Goal: Register for event/course

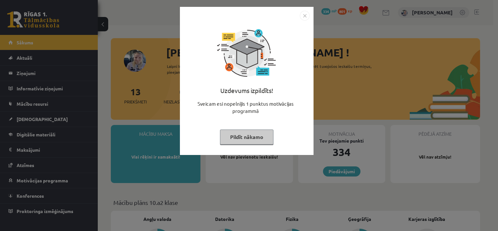
click at [247, 136] on button "Pildīt nākamo" at bounding box center [247, 137] width 54 height 15
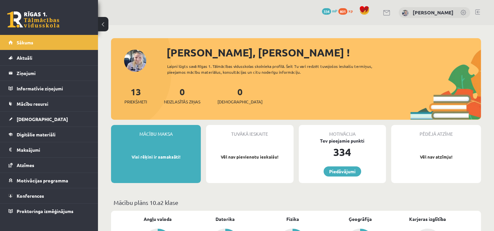
click at [90, 47] on li "Sākums" at bounding box center [49, 42] width 98 height 15
click at [44, 193] on span "Konferences" at bounding box center [30, 196] width 27 height 6
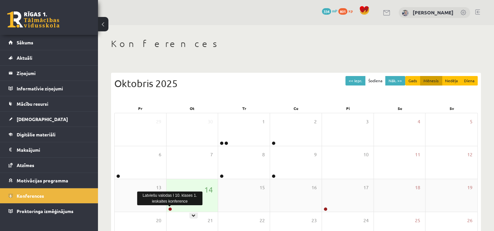
click at [170, 209] on link at bounding box center [170, 209] width 4 height 4
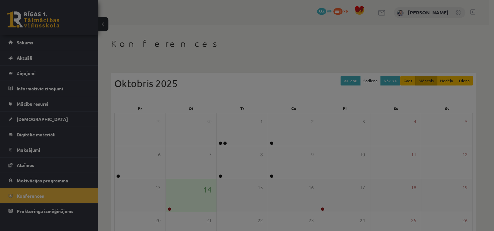
click at [170, 209] on div at bounding box center [247, 115] width 494 height 231
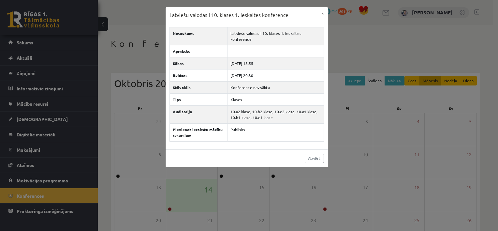
click at [149, 102] on div "Latviešu valodas I 10. klases 1. ieskaites konference × Nosaukums Latviešu valo…" at bounding box center [249, 115] width 498 height 231
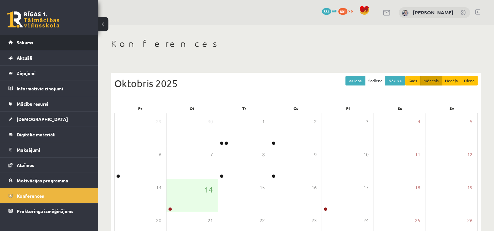
click at [60, 42] on link "Sākums" at bounding box center [48, 42] width 81 height 15
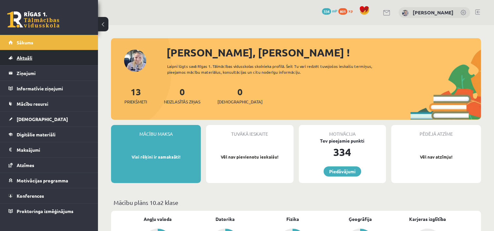
click at [72, 56] on link "Aktuāli" at bounding box center [48, 57] width 81 height 15
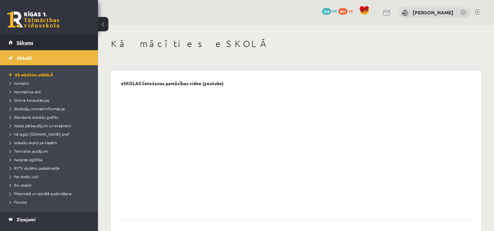
click at [47, 43] on link "Sākums" at bounding box center [48, 42] width 81 height 15
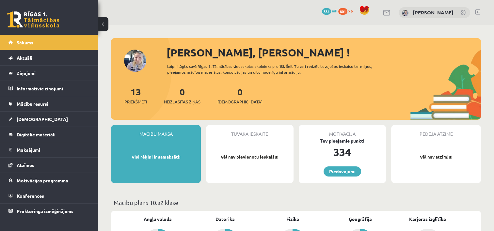
click at [26, 122] on link "[DEMOGRAPHIC_DATA]" at bounding box center [48, 119] width 81 height 15
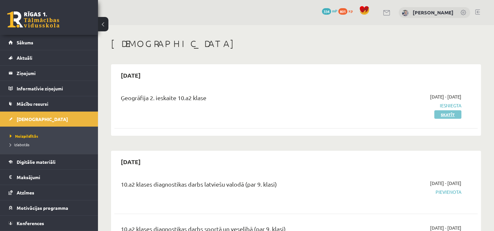
click at [438, 116] on link "Skatīt" at bounding box center [447, 114] width 27 height 8
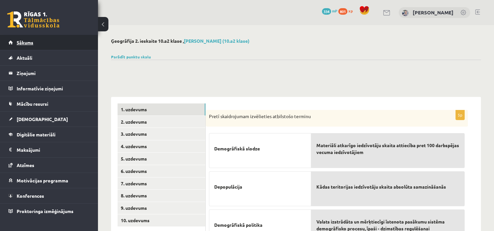
click at [45, 42] on link "Sākums" at bounding box center [48, 42] width 81 height 15
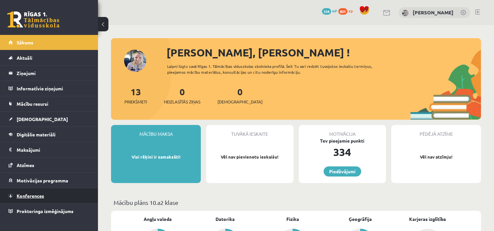
click at [35, 193] on span "Konferences" at bounding box center [30, 196] width 27 height 6
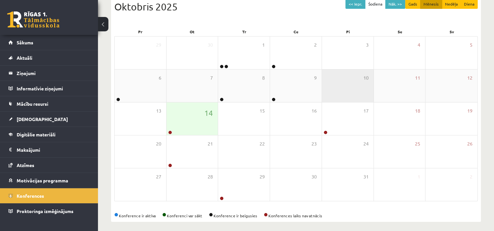
scroll to position [78, 0]
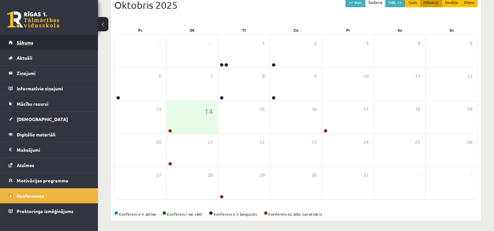
click at [72, 47] on link "Sākums" at bounding box center [48, 42] width 81 height 15
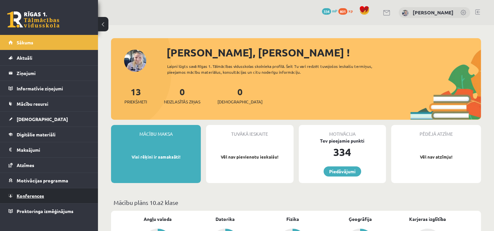
click at [31, 193] on span "Konferences" at bounding box center [30, 196] width 27 height 6
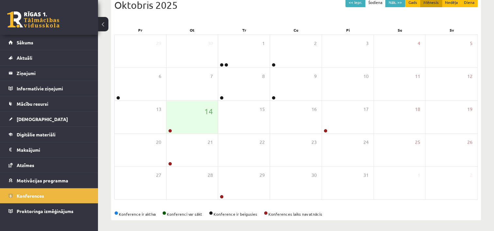
scroll to position [80, 0]
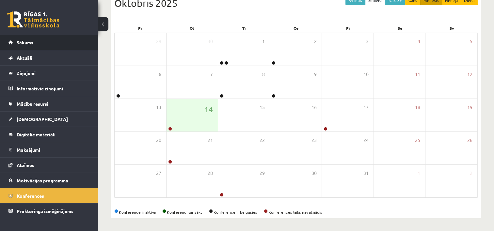
click at [72, 38] on link "Sākums" at bounding box center [48, 42] width 81 height 15
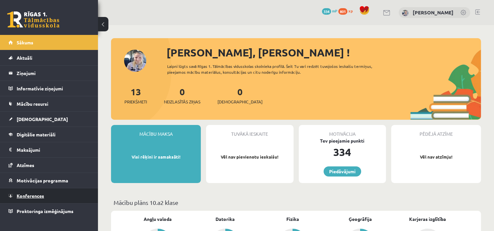
click at [25, 194] on span "Konferences" at bounding box center [30, 196] width 27 height 6
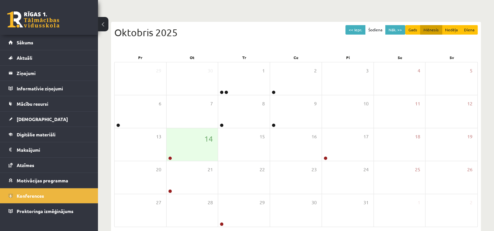
scroll to position [52, 0]
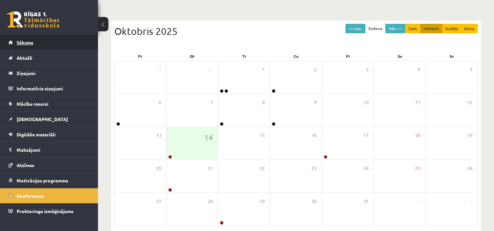
click at [52, 46] on link "Sākums" at bounding box center [48, 42] width 81 height 15
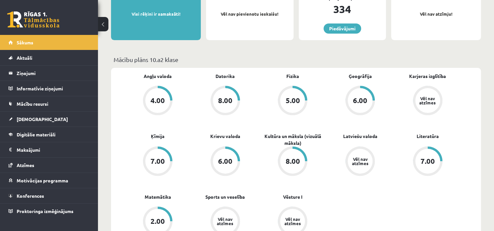
scroll to position [144, 0]
click at [361, 100] on div "6.00" at bounding box center [360, 99] width 14 height 7
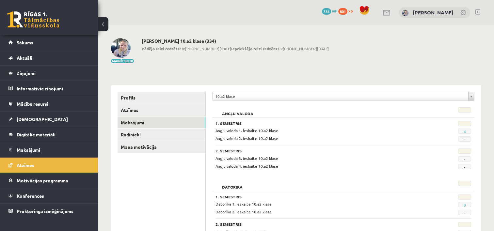
click at [175, 123] on link "Maksājumi" at bounding box center [161, 122] width 88 height 12
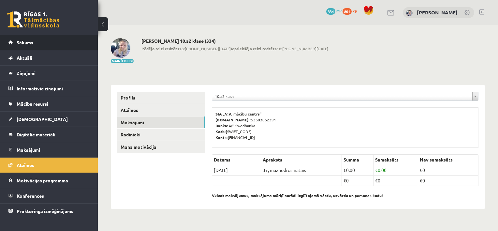
click at [87, 48] on link "Sākums" at bounding box center [48, 42] width 81 height 15
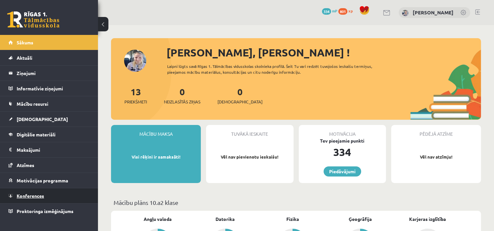
click at [31, 194] on span "Konferences" at bounding box center [30, 196] width 27 height 6
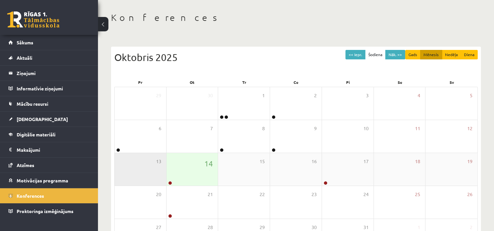
scroll to position [39, 0]
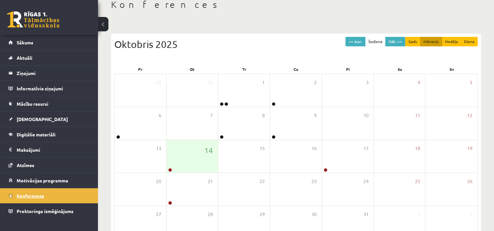
click at [67, 198] on link "Konferences" at bounding box center [48, 195] width 81 height 15
click at [60, 40] on link "Sākums" at bounding box center [48, 42] width 81 height 15
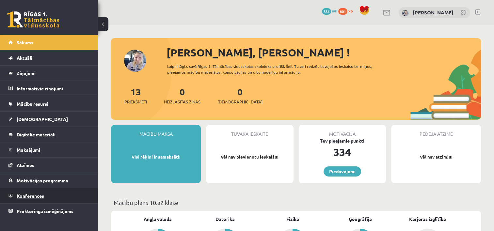
click at [22, 194] on span "Konferences" at bounding box center [30, 196] width 27 height 6
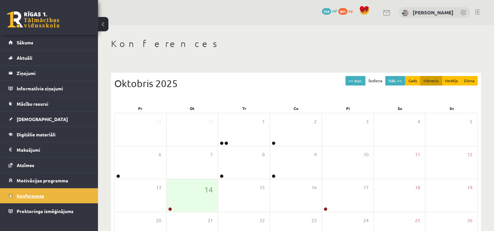
click at [51, 193] on link "Konferences" at bounding box center [48, 195] width 81 height 15
click at [48, 47] on link "Sākums" at bounding box center [48, 42] width 81 height 15
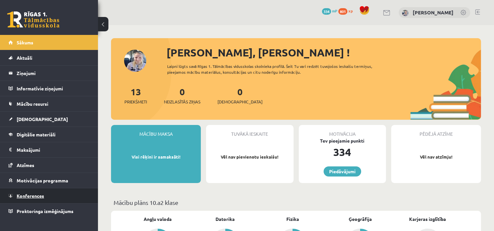
click at [29, 193] on span "Konferences" at bounding box center [30, 196] width 27 height 6
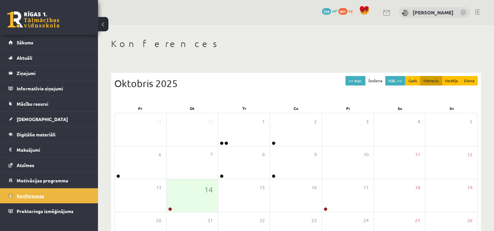
click at [42, 191] on link "Konferences" at bounding box center [48, 195] width 81 height 15
click at [67, 194] on link "Konferences" at bounding box center [48, 195] width 81 height 15
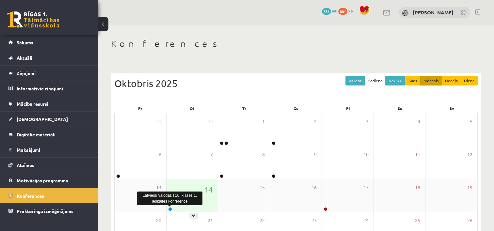
click at [170, 208] on link at bounding box center [170, 209] width 4 height 4
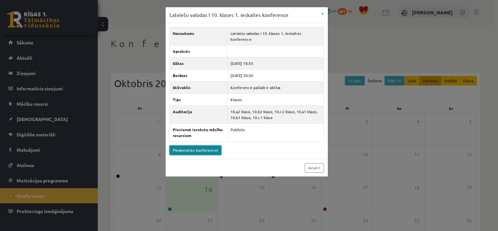
click at [193, 151] on link "Pievienoties konferencei" at bounding box center [196, 150] width 52 height 9
